Goal: Task Accomplishment & Management: Use online tool/utility

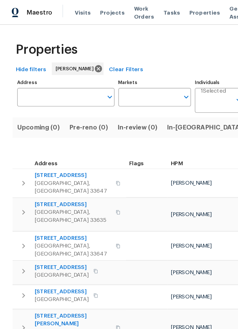
click at [137, 91] on span "In-[GEOGRAPHIC_DATA] (5)" at bounding box center [153, 93] width 63 height 8
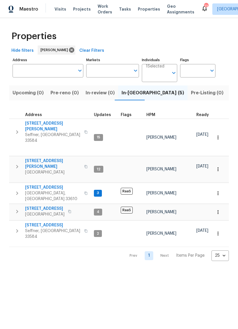
click at [49, 211] on span "Tampa, FL 33605" at bounding box center [44, 214] width 39 height 6
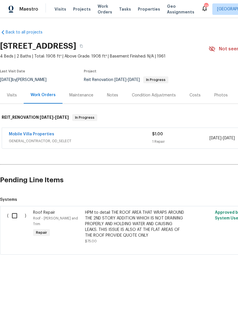
click at [48, 134] on link "Mobile Villa Properties" at bounding box center [31, 134] width 45 height 4
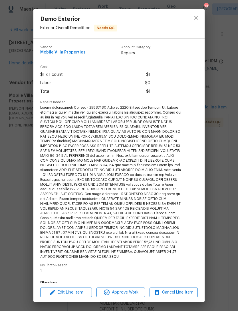
click at [79, 285] on div "Edit Line Item Approve Work Cancel Line Item" at bounding box center [118, 292] width 171 height 19
click at [74, 295] on span "Edit Line Item" at bounding box center [66, 292] width 48 height 7
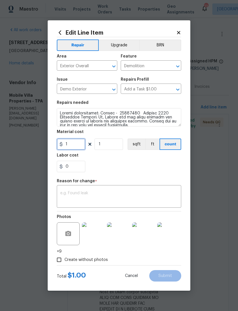
click at [76, 149] on input "1" at bounding box center [71, 143] width 29 height 11
type input "75"
click at [116, 188] on div "x ​" at bounding box center [119, 196] width 125 height 21
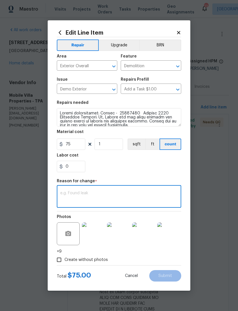
click at [120, 197] on textarea at bounding box center [119, 197] width 118 height 12
click at [127, 171] on div "0" at bounding box center [119, 166] width 125 height 11
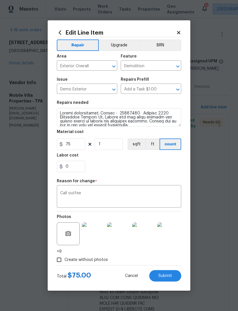
click at [75, 192] on textarea "Call outfee" at bounding box center [119, 197] width 118 height 12
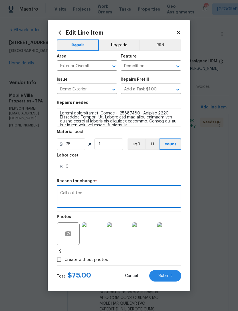
type textarea "Call out fee"
click at [159, 166] on div "0" at bounding box center [119, 166] width 125 height 11
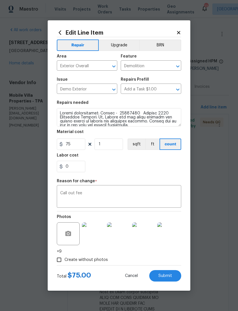
click at [171, 275] on span "Submit" at bounding box center [166, 275] width 14 height 4
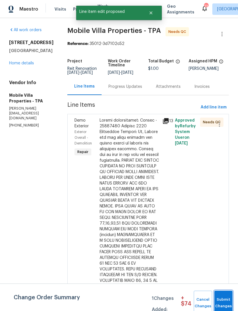
click at [223, 294] on button "Submit Changes" at bounding box center [224, 302] width 18 height 25
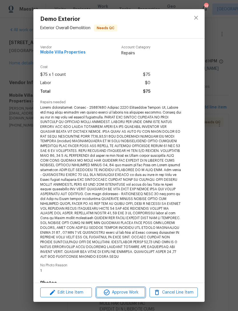
click at [129, 292] on span "Approve Work" at bounding box center [120, 292] width 45 height 7
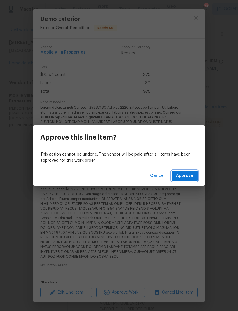
click at [193, 172] on span "Approve" at bounding box center [184, 175] width 17 height 7
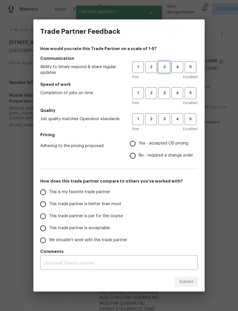
click at [165, 68] on span "3" at bounding box center [164, 67] width 11 height 7
click at [164, 96] on span "3" at bounding box center [164, 93] width 11 height 7
click at [166, 118] on span "3" at bounding box center [164, 119] width 11 height 7
click at [157, 148] on label "Yes - accepted OD pricing" at bounding box center [160, 143] width 67 height 12
click at [139, 148] on input "Yes - accepted OD pricing" at bounding box center [133, 143] width 12 height 12
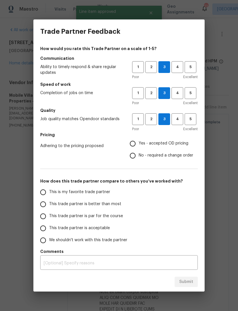
radio input "true"
click at [105, 215] on span "This trade partner is par for the course" at bounding box center [86, 216] width 74 height 6
click at [49, 215] on input "This trade partner is par for the course" at bounding box center [43, 216] width 12 height 12
click at [189, 280] on span "Submit" at bounding box center [186, 281] width 14 height 7
radio input "true"
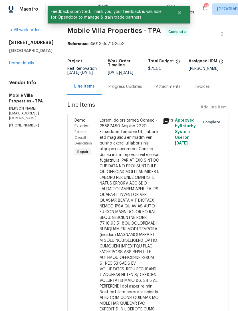
click at [15, 65] on link "Home details" at bounding box center [21, 63] width 25 height 4
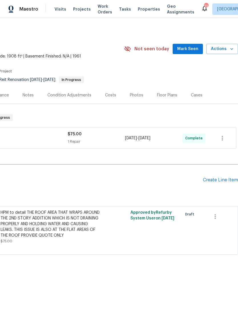
scroll to position [0, 85]
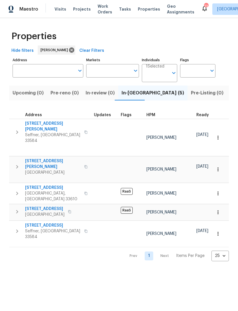
click at [51, 206] on span "3207 N 45th St" at bounding box center [44, 209] width 39 height 6
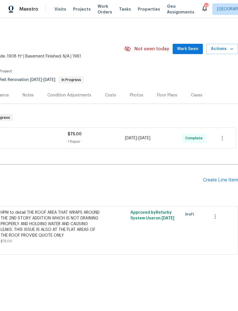
scroll to position [0, 85]
click at [232, 53] on button "Actions" at bounding box center [223, 49] width 32 height 11
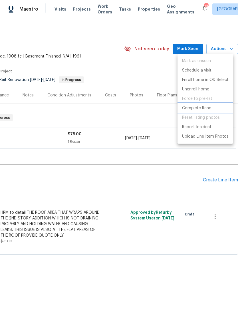
click at [212, 110] on li "Complete Reno" at bounding box center [206, 107] width 56 height 9
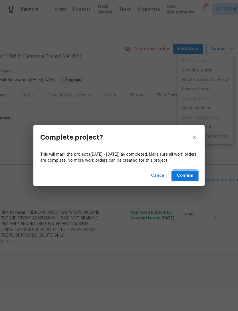
click at [187, 178] on span "Confirm" at bounding box center [185, 175] width 16 height 7
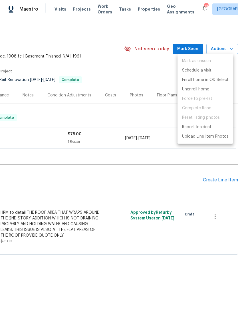
click at [213, 29] on div at bounding box center [119, 155] width 238 height 311
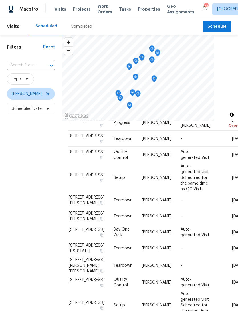
scroll to position [152, 0]
click at [45, 96] on icon at bounding box center [47, 93] width 5 height 5
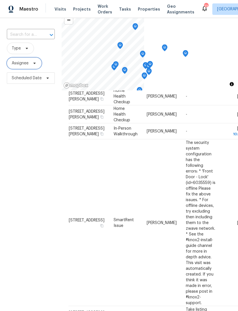
scroll to position [55, 0]
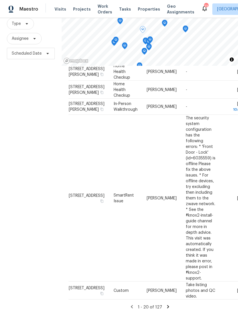
click at [0, 0] on span at bounding box center [0, 0] width 0 height 0
click at [0, 0] on icon at bounding box center [0, 0] width 0 height 0
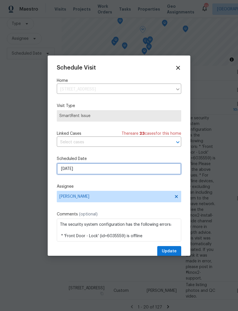
click at [117, 169] on input "8/28/2025" at bounding box center [119, 168] width 125 height 11
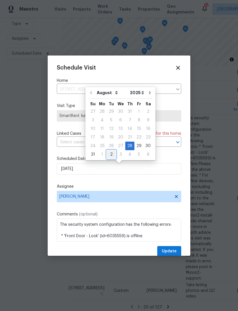
click at [109, 153] on div "2" at bounding box center [111, 154] width 9 height 8
type input "9/2/2025"
select select "8"
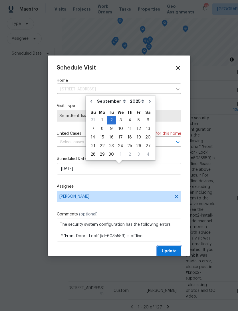
click at [178, 251] on button "Update" at bounding box center [169, 251] width 24 height 11
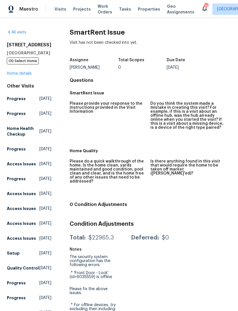
click at [26, 31] on link "All visits" at bounding box center [16, 32] width 19 height 4
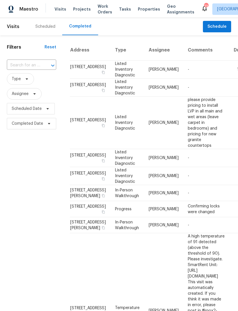
click at [49, 27] on div "Scheduled" at bounding box center [45, 27] width 20 height 6
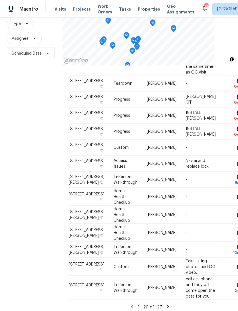
scroll to position [18, 0]
click at [0, 0] on icon at bounding box center [0, 0] width 0 height 0
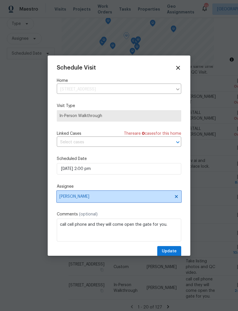
click at [146, 202] on span "[PERSON_NAME]" at bounding box center [119, 196] width 125 height 11
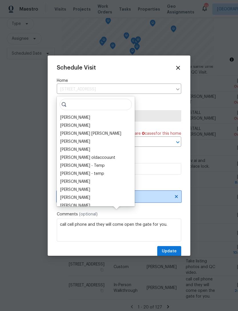
click at [177, 199] on icon at bounding box center [176, 196] width 5 height 5
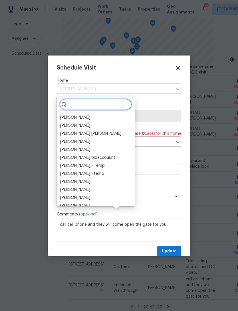
click at [97, 99] on input "search" at bounding box center [96, 104] width 72 height 11
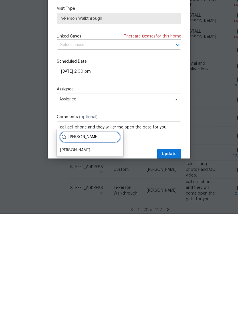
scroll to position [4, 0]
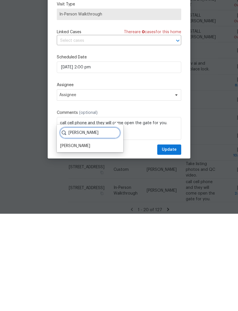
type input "Paul s"
click at [80, 240] on div "Paul Springer" at bounding box center [75, 243] width 30 height 6
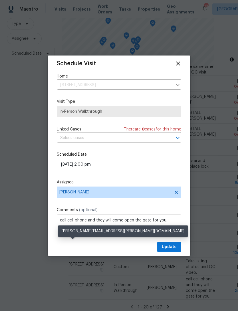
click at [82, 132] on div "Linked Cases There are 0 case s for this home" at bounding box center [119, 129] width 125 height 6
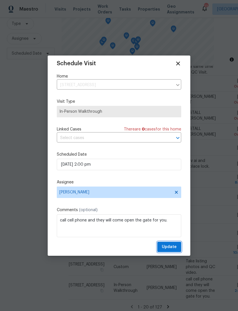
click at [175, 248] on span "Update" at bounding box center [169, 246] width 15 height 7
